Goal: Communication & Community: Answer question/provide support

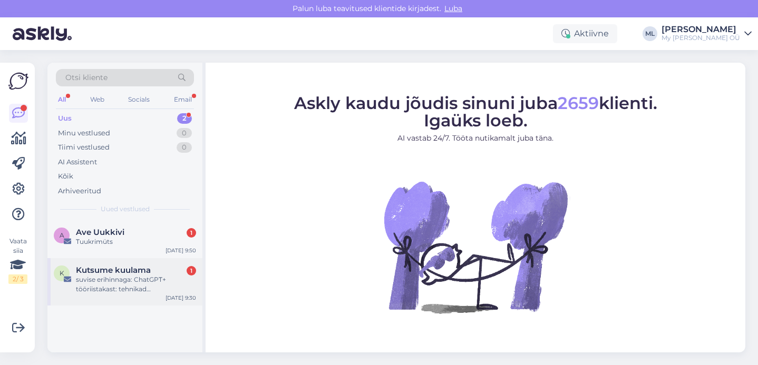
click at [90, 283] on div "suvise erihinnaga: ChatGPT+ tööriistakast: tehnikad edasijõudnutele • Ehitussea…" at bounding box center [136, 284] width 120 height 19
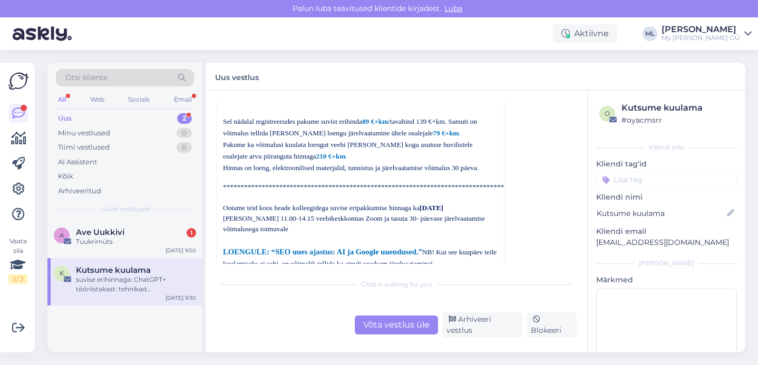
scroll to position [692, 0]
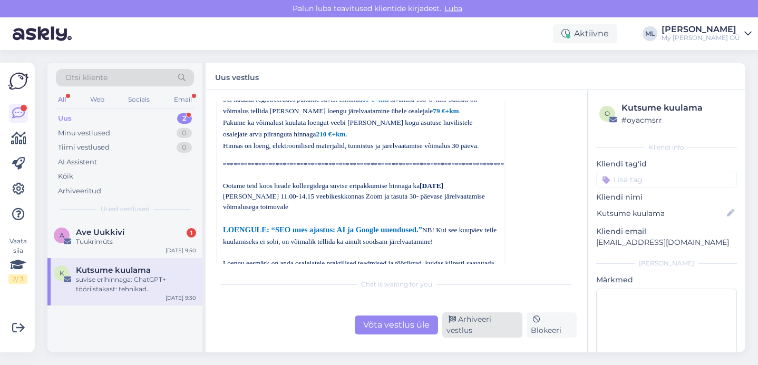
click at [487, 331] on div "Arhiveeri vestlus" at bounding box center [482, 325] width 80 height 25
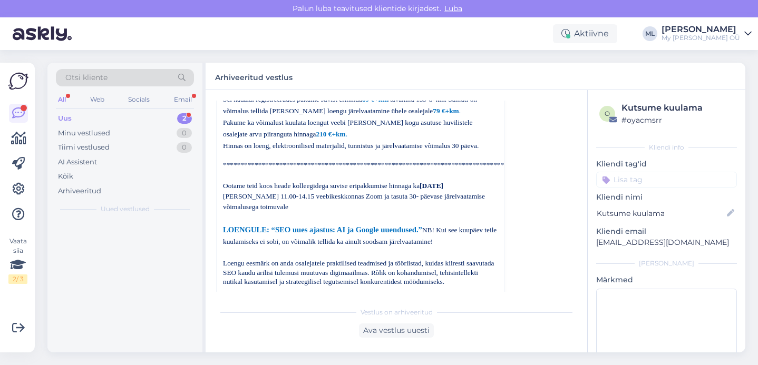
scroll to position [165, 0]
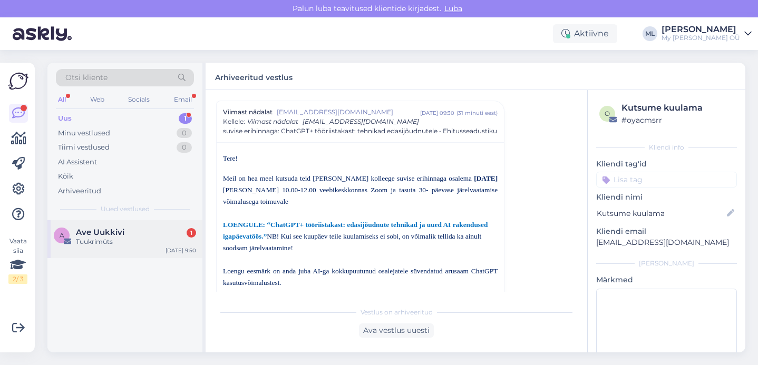
click at [93, 230] on span "Ave Uukkivi" at bounding box center [100, 232] width 49 height 9
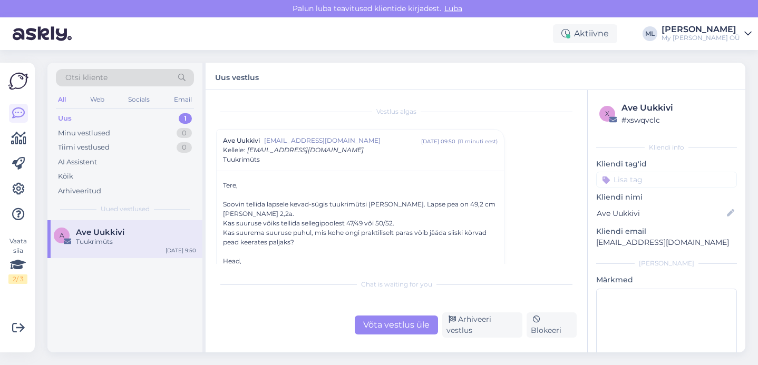
scroll to position [18, 0]
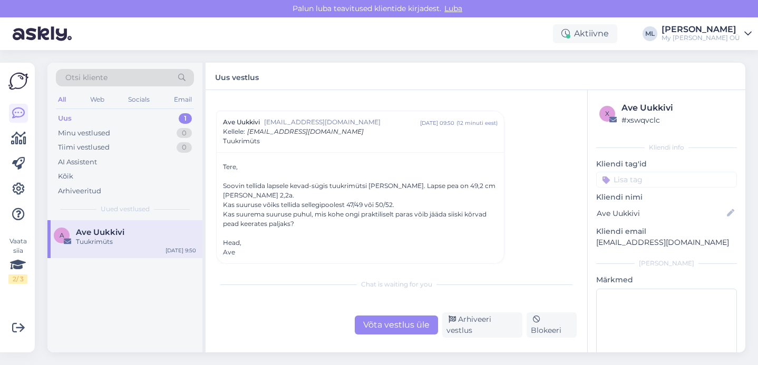
click at [402, 332] on div "Võta vestlus üle" at bounding box center [396, 325] width 83 height 19
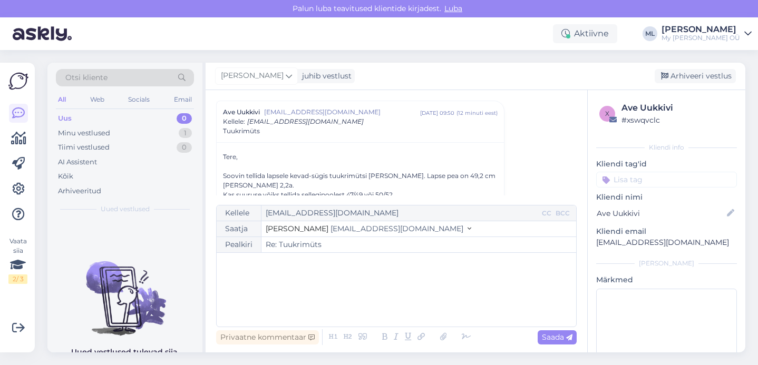
click at [331, 233] on span "info@mybreden.com" at bounding box center [397, 228] width 133 height 9
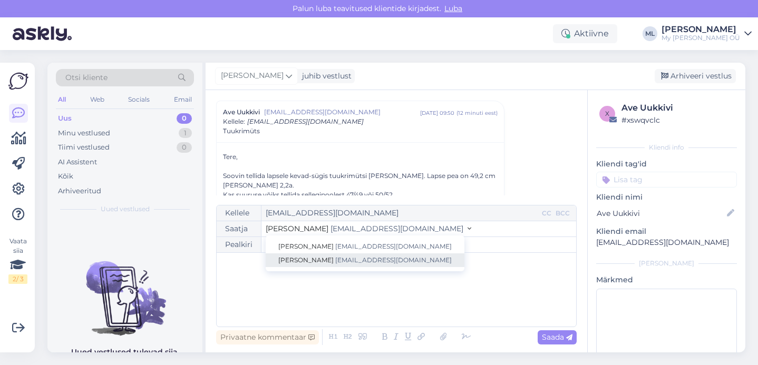
click at [335, 258] on span "info@mybreden.com" at bounding box center [393, 260] width 117 height 8
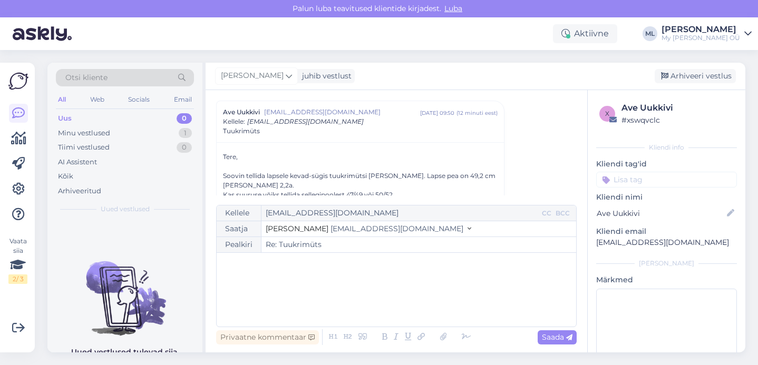
click at [297, 283] on div "﻿" at bounding box center [396, 289] width 349 height 63
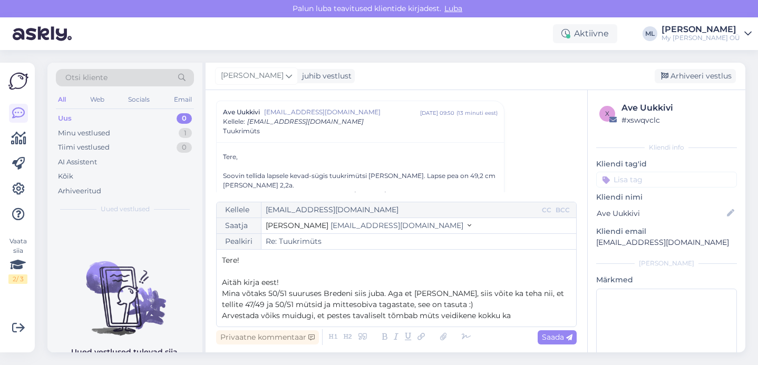
click at [220, 314] on div "Kellele ave.uukkivi@gmail.com CC BCC Saatja Mari-Liis info@mybreden.com Stella …" at bounding box center [396, 264] width 361 height 125
click at [267, 317] on span "Proovimisel arvestada muidugi, et pestes tavaliselt tõmbab müts veidikene kokku…" at bounding box center [378, 315] width 313 height 9
click at [361, 316] on span "Proovimisel võiks arvestada muidugi, et pestes tavaliselt tõmbab müts veidikene…" at bounding box center [389, 315] width 334 height 9
click at [519, 316] on p "Proovimisel võiks arvestada, et pestes tavaliselt tõmbab müts veidikene kokku ka" at bounding box center [396, 316] width 349 height 11
click at [460, 311] on p "Proovimisel võiks arvestada, et pestes tavaliselt tõmbab müts veidikene kokku k…" at bounding box center [396, 316] width 349 height 11
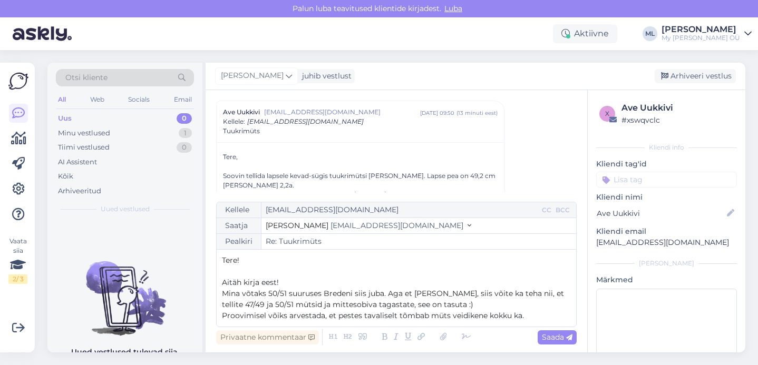
click at [456, 306] on p "Mina võtaks 50/51 suuruses Bredeni siis juba. Aga et kindel olla, siis võite ka…" at bounding box center [396, 299] width 349 height 22
click at [538, 320] on p "Proovimisel võiks arvestada, et pestes tavaliselt tõmbab müts veidikene kokku k…" at bounding box center [396, 316] width 349 height 11
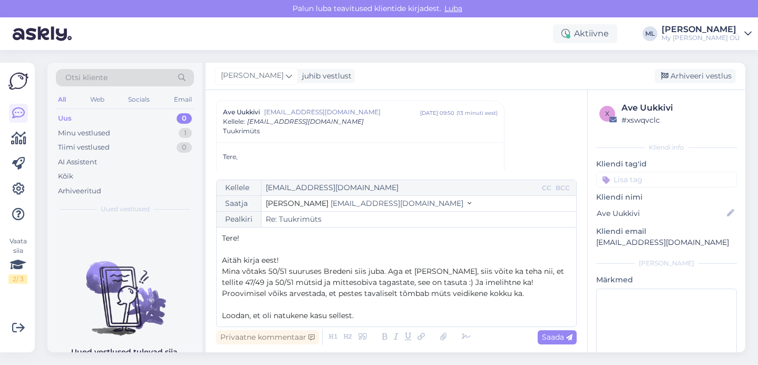
click at [384, 272] on span "Mina võtaks 50/51 suuruses Bredeni siis juba. Aga et kindel olla, siis võite ka…" at bounding box center [394, 277] width 344 height 21
click at [367, 320] on p "Loodan, et oli natukene kasu sellest." at bounding box center [396, 316] width 349 height 11
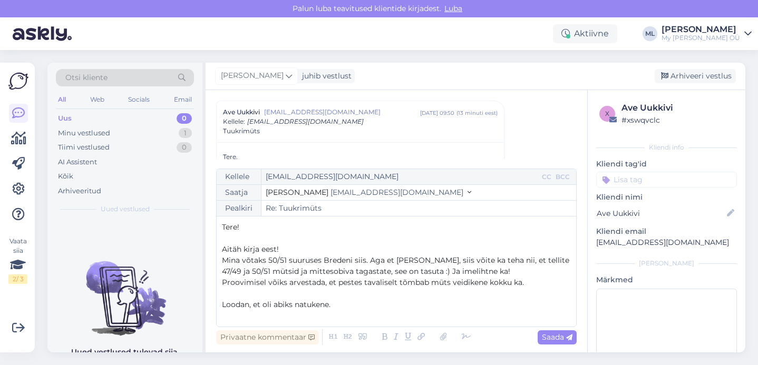
click at [294, 306] on span "Loodan, et oli abiks natukene." at bounding box center [276, 304] width 109 height 9
click at [338, 309] on p "Loodan, et oli abiks natukene." at bounding box center [396, 304] width 349 height 11
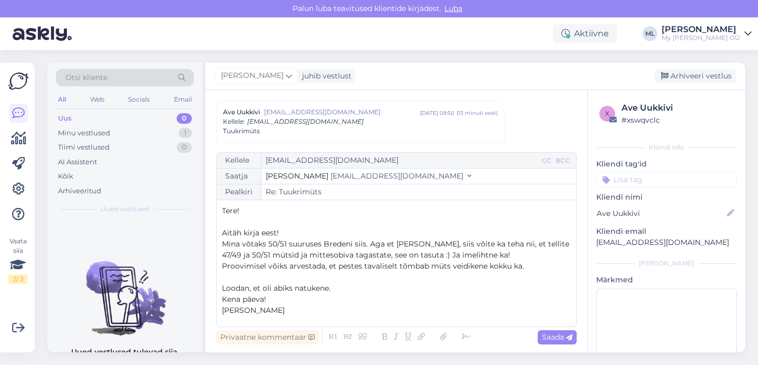
click at [559, 348] on div "Vestlus algas Ave Uukkivi ave.uukkivi@gmail.com aug 15 09:50 ( 13 minuti eest )…" at bounding box center [397, 221] width 382 height 263
click at [556, 340] on span "Saada" at bounding box center [557, 337] width 31 height 9
type input "Re: Re: Tuukrimüts"
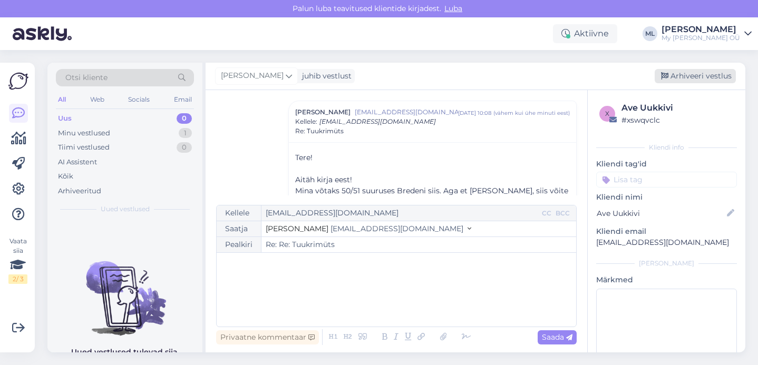
click at [691, 75] on div "Arhiveeri vestlus" at bounding box center [695, 76] width 81 height 14
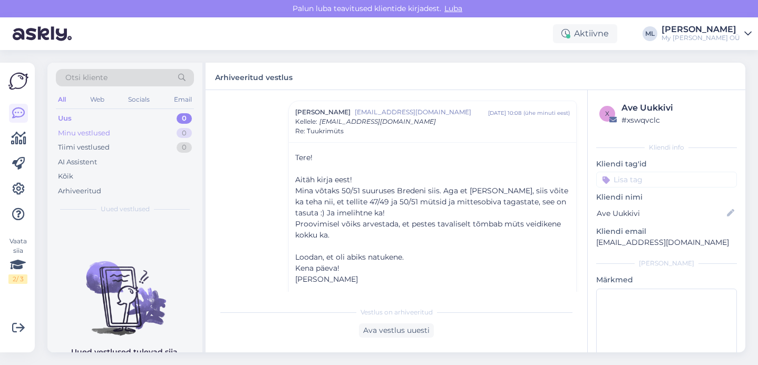
click at [104, 136] on div "Minu vestlused" at bounding box center [84, 133] width 52 height 11
click at [71, 107] on div "All Web Socials Email" at bounding box center [125, 101] width 138 height 16
click at [71, 116] on div "Uus 0" at bounding box center [125, 118] width 138 height 15
